Goal: Information Seeking & Learning: Learn about a topic

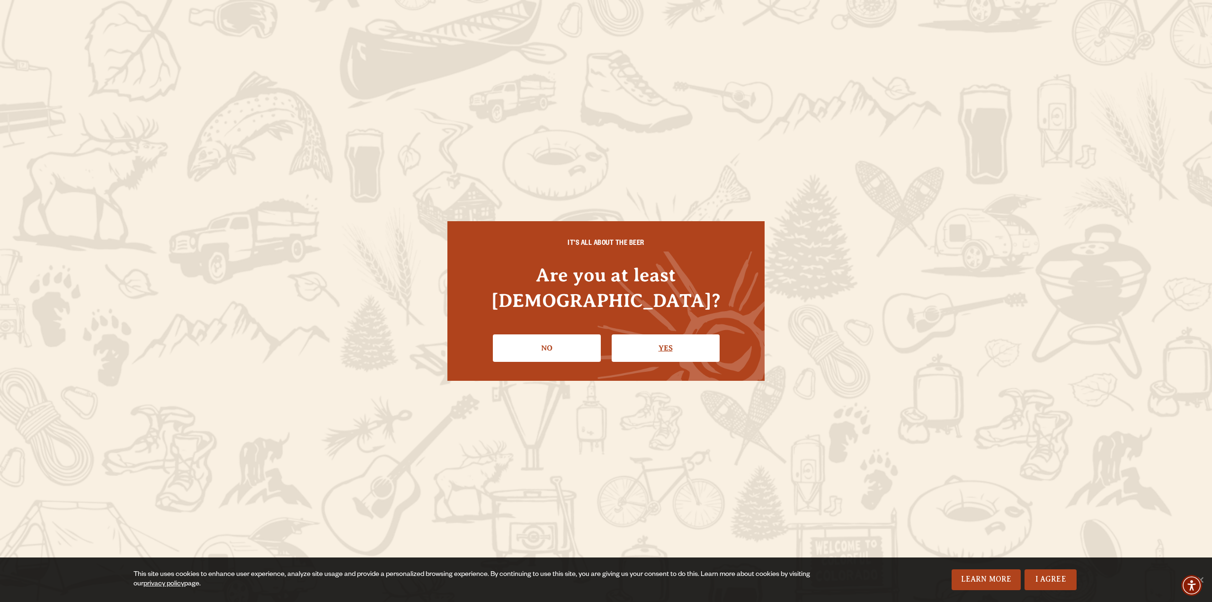
click at [658, 349] on link "Yes" at bounding box center [666, 347] width 108 height 27
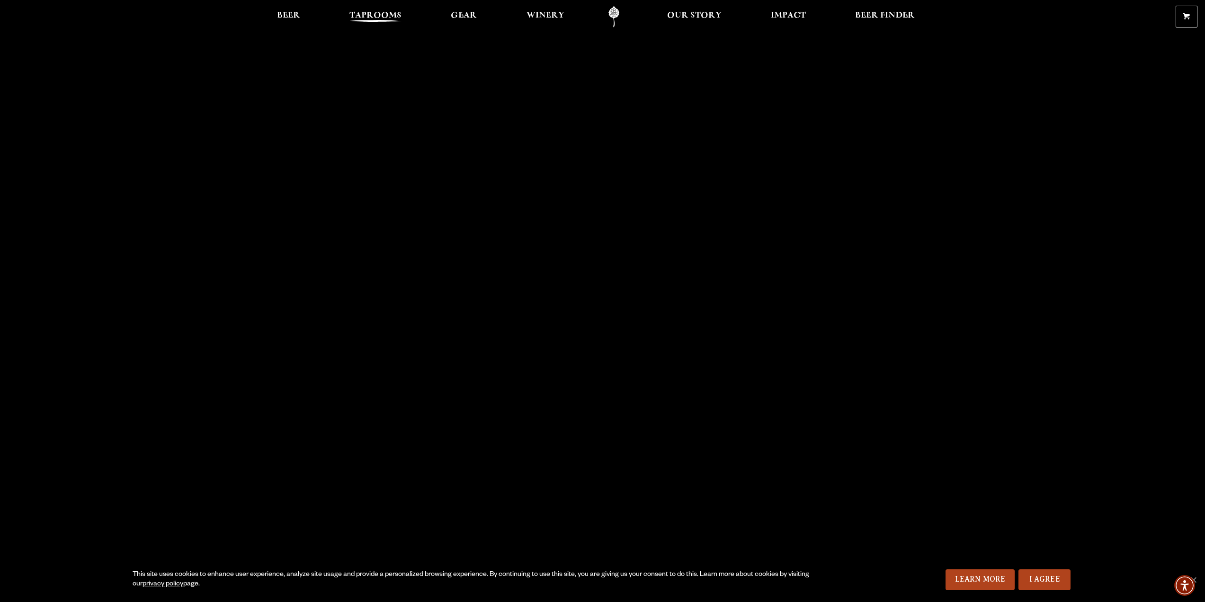
click at [367, 18] on span "Taprooms" at bounding box center [375, 16] width 52 height 8
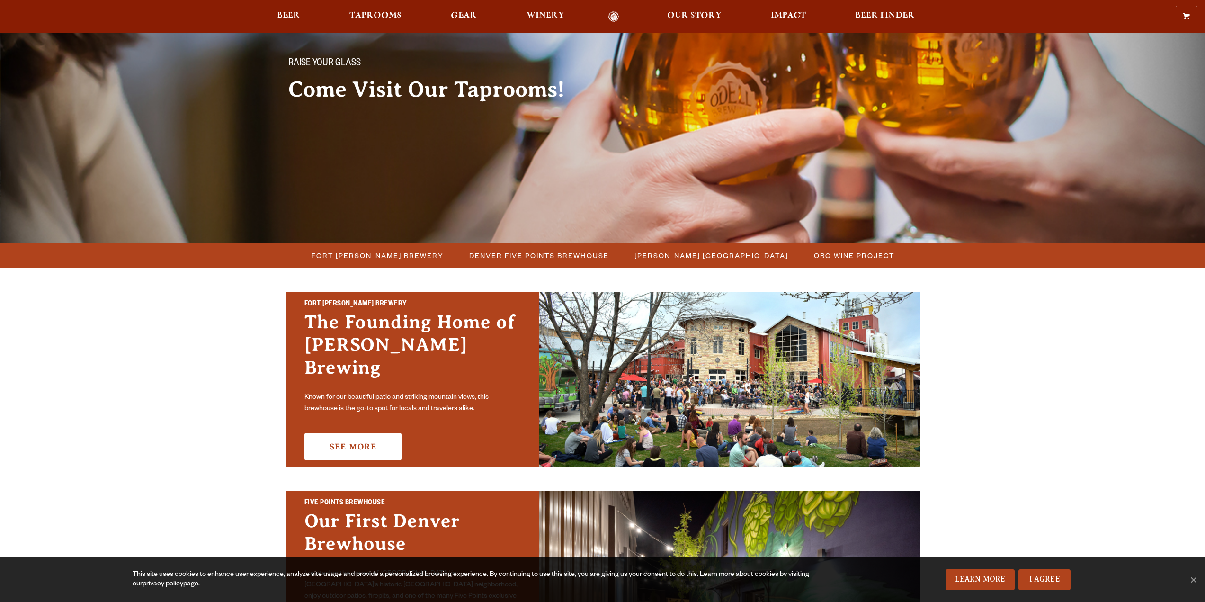
scroll to position [95, 0]
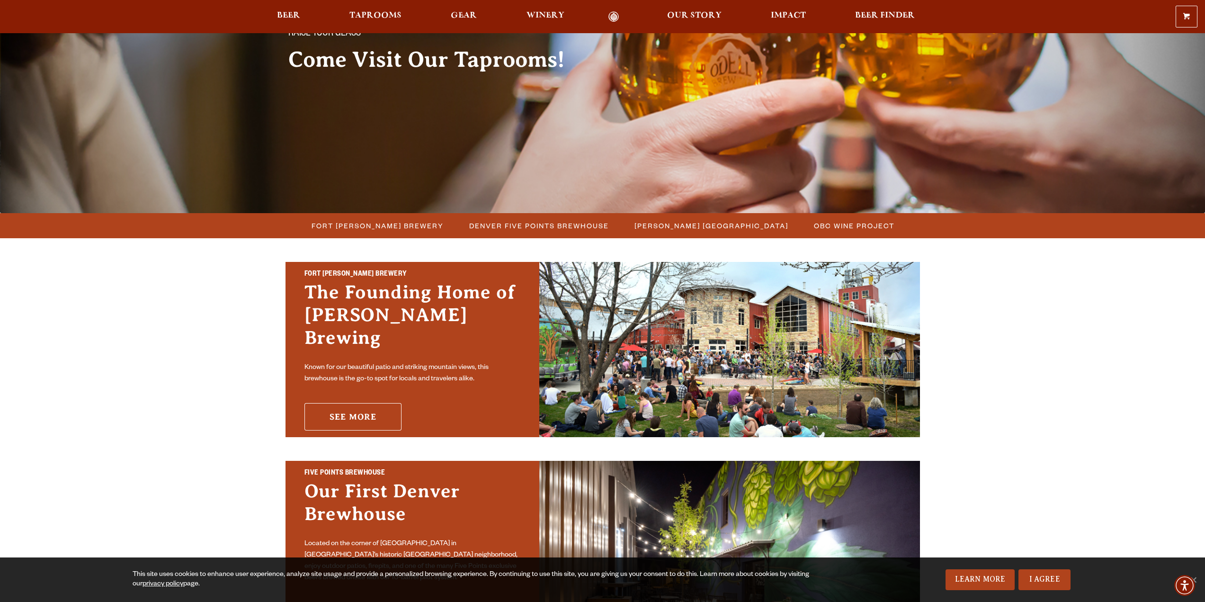
click at [346, 413] on link "See More" at bounding box center [352, 416] width 97 height 27
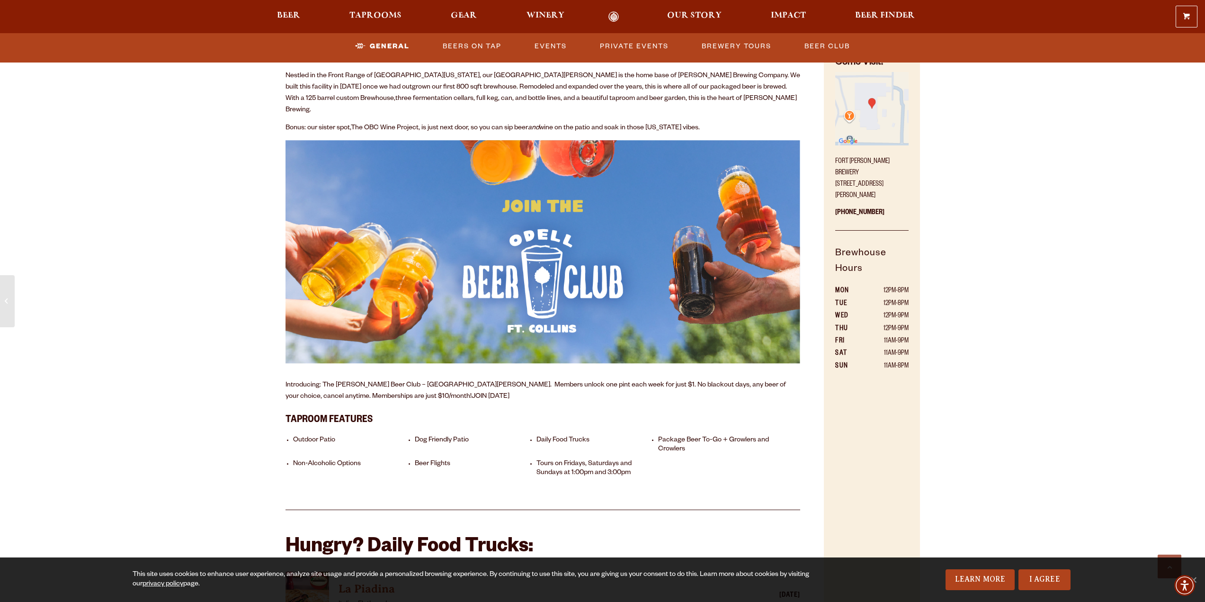
scroll to position [284, 0]
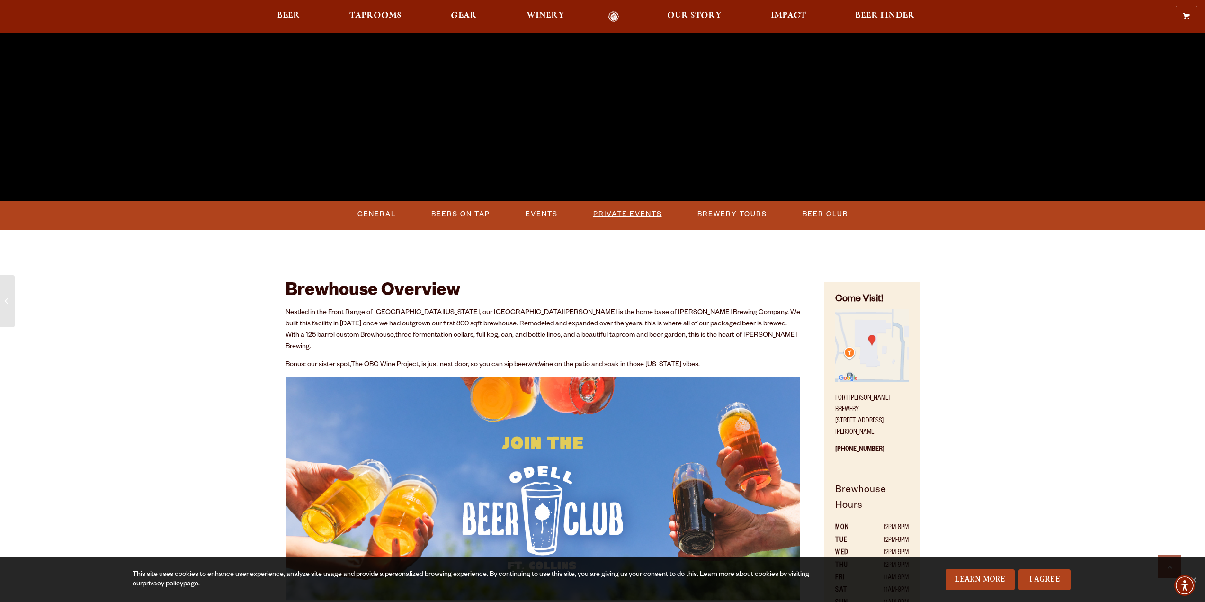
click at [603, 215] on link "Private Events" at bounding box center [628, 214] width 76 height 22
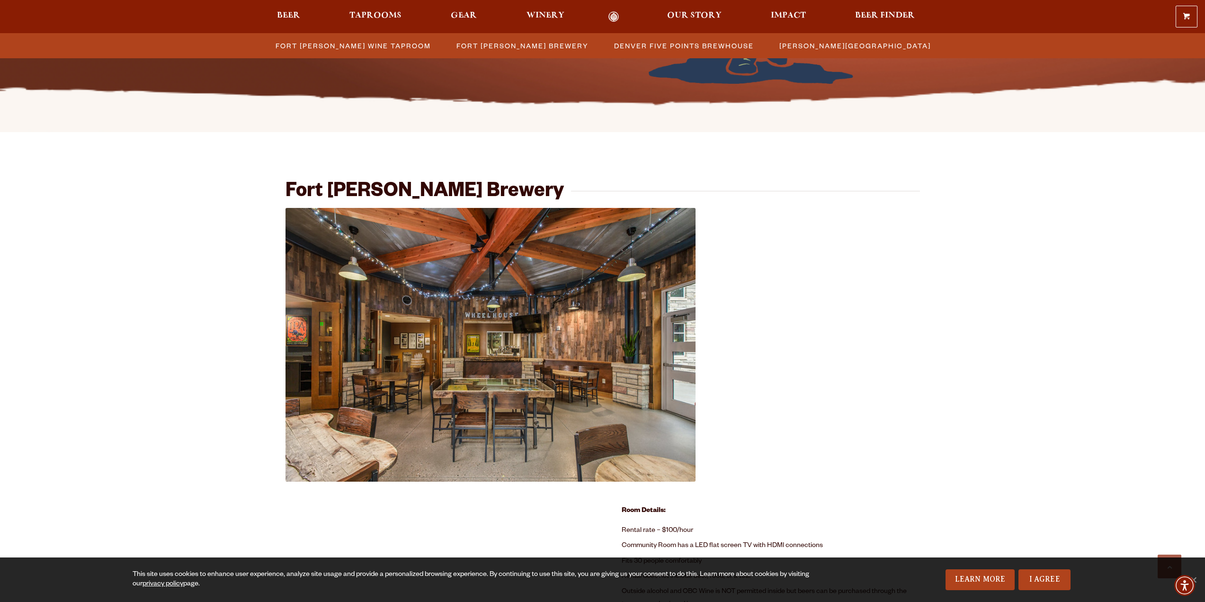
scroll to position [223, 0]
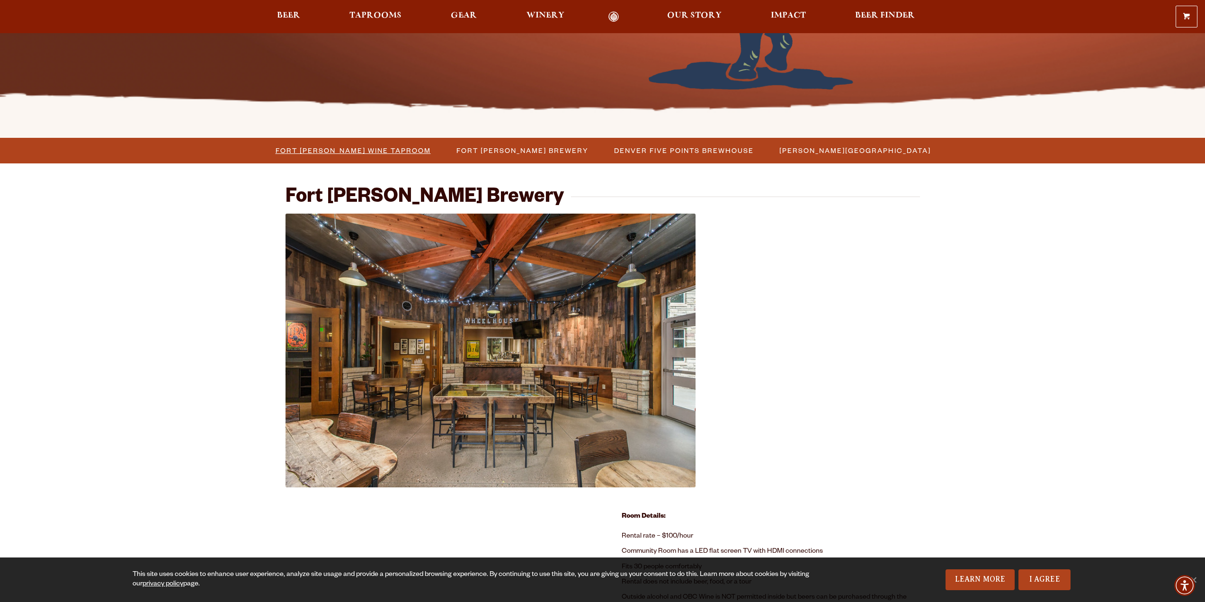
click at [394, 152] on span "Fort [PERSON_NAME] Wine Taproom" at bounding box center [353, 150] width 155 height 14
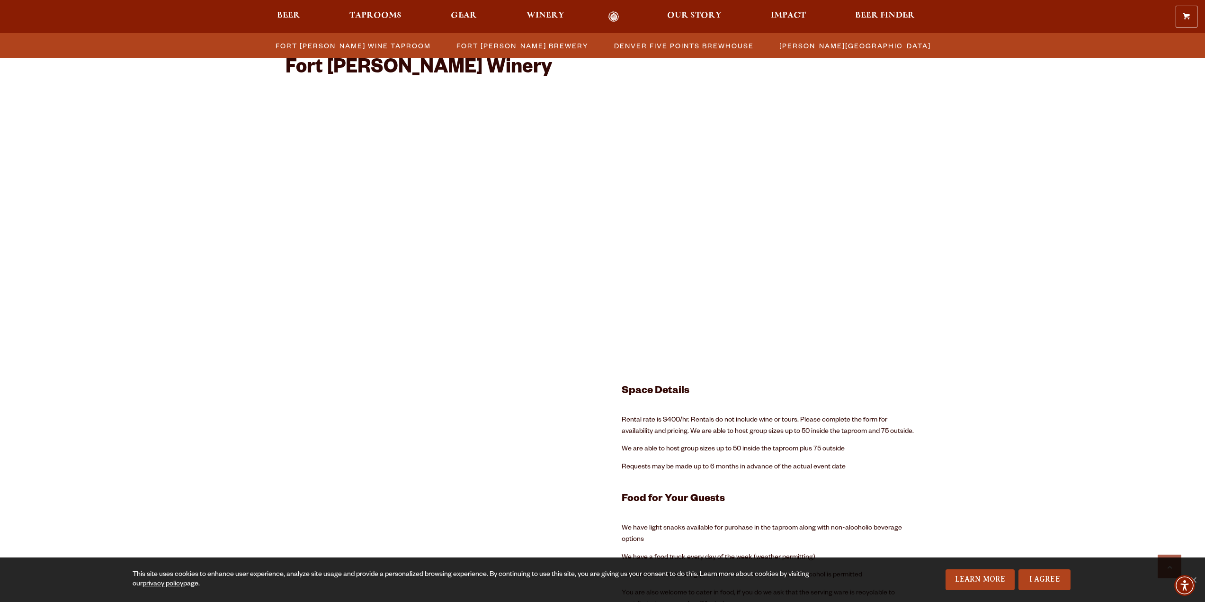
scroll to position [1591, 0]
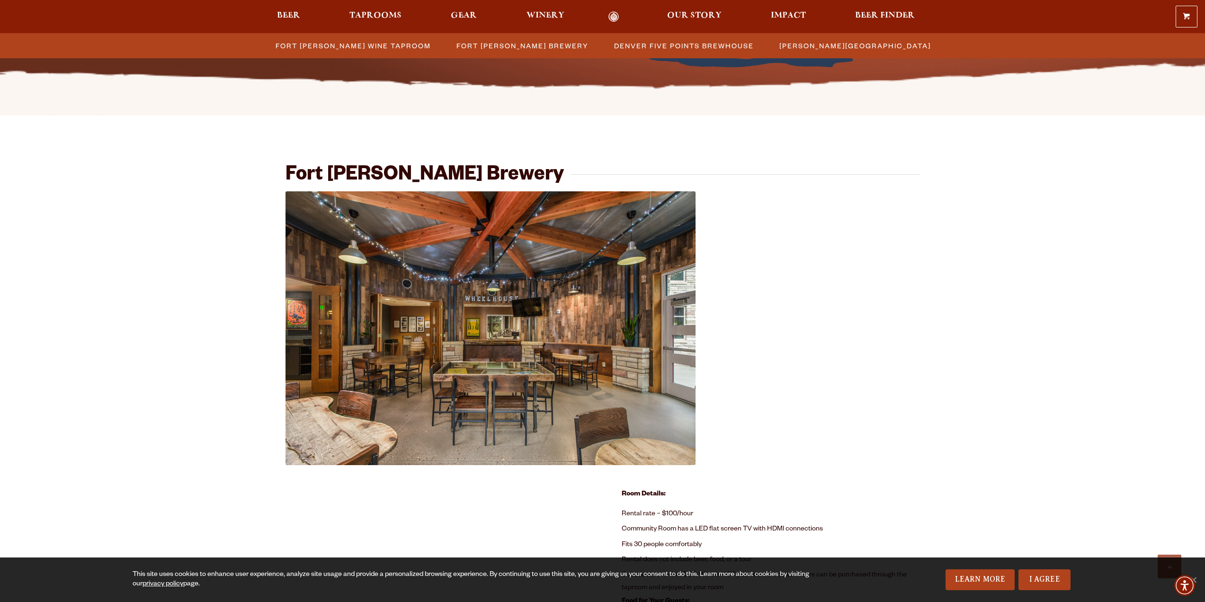
scroll to position [218, 0]
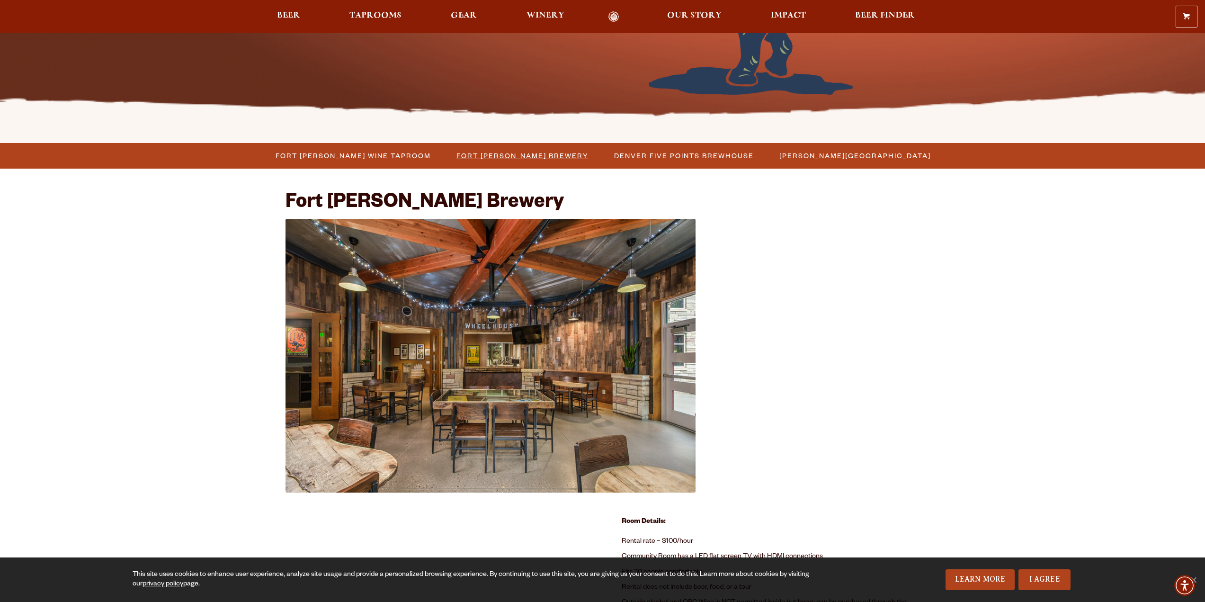
click at [553, 156] on span "Fort [PERSON_NAME] Brewery" at bounding box center [522, 156] width 132 height 14
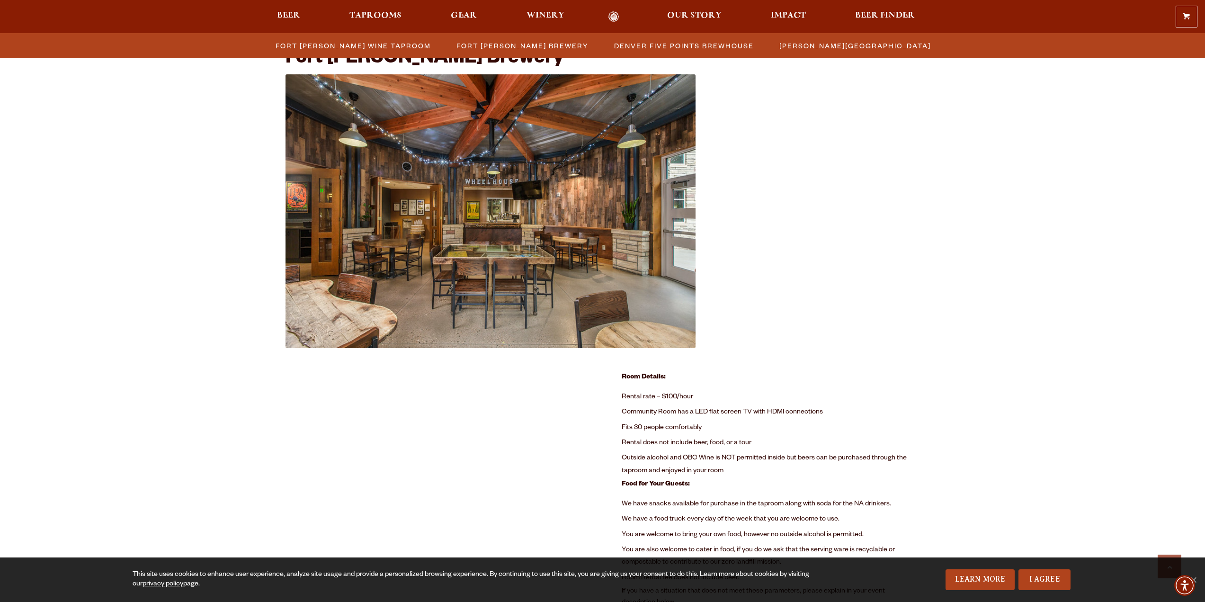
scroll to position [365, 0]
